Goal: Check status: Check status

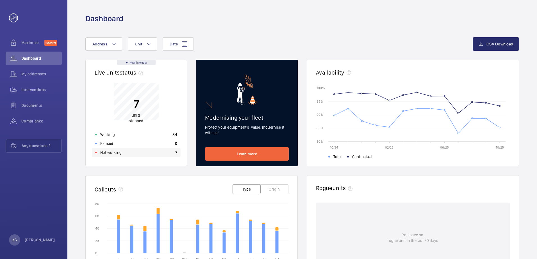
click at [115, 155] on p "Not working" at bounding box center [110, 153] width 21 height 6
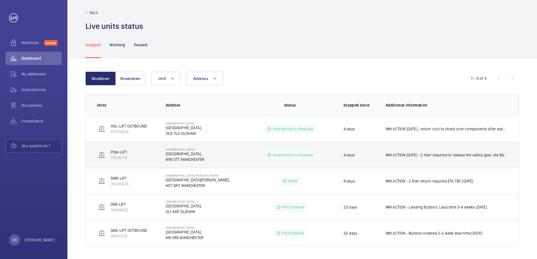
scroll to position [4, 0]
